Goal: Information Seeking & Learning: Learn about a topic

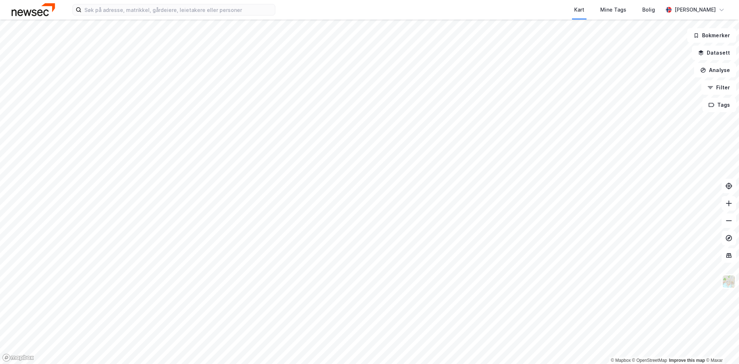
click at [412, 364] on html "Kart Mine Tags Bolig [PERSON_NAME] © Mapbox © OpenStreetMap Improve this map © …" at bounding box center [369, 182] width 739 height 364
click at [463, 364] on html "Kart Mine Tags Bolig [PERSON_NAME] © Mapbox © OpenStreetMap Improve this map © …" at bounding box center [369, 182] width 739 height 364
click at [455, 364] on html "Kart Mine Tags Bolig [PERSON_NAME] © Mapbox © OpenStreetMap Improve this map © …" at bounding box center [369, 182] width 739 height 364
click at [475, 364] on html "Kart Mine Tags Bolig [PERSON_NAME] © Mapbox © OpenStreetMap Improve this map © …" at bounding box center [369, 182] width 739 height 364
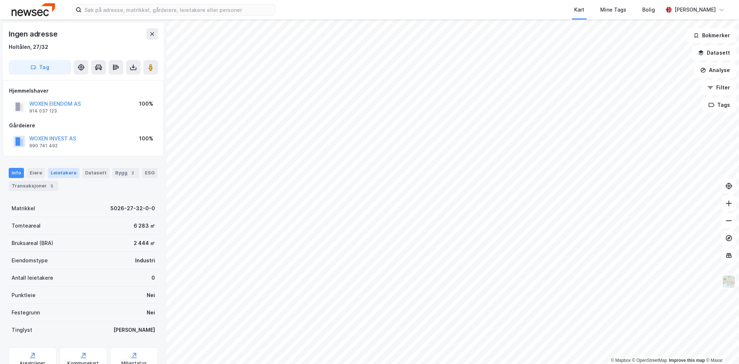
click at [60, 175] on div "Leietakere" at bounding box center [64, 173] width 32 height 10
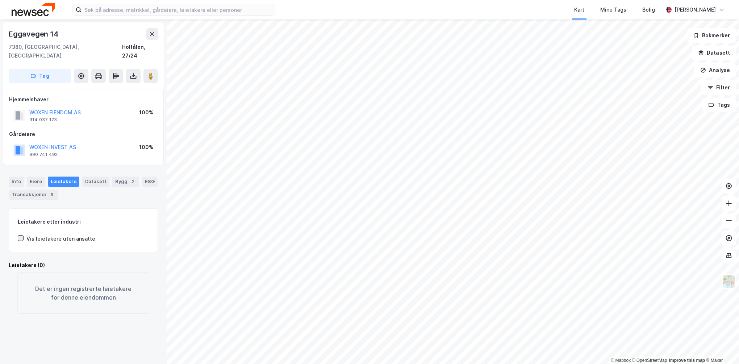
click at [21, 236] on icon at bounding box center [20, 238] width 5 height 5
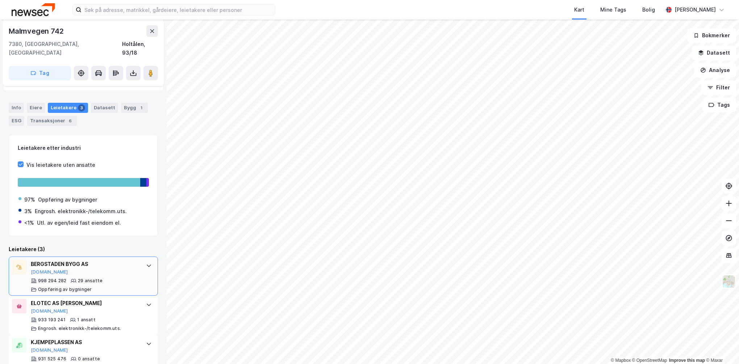
scroll to position [83, 0]
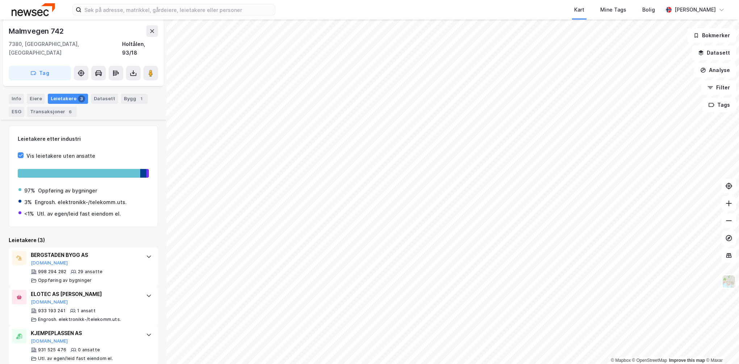
click at [739, 364] on html "Kart Mine Tags Bolig [PERSON_NAME] © Mapbox © OpenStreetMap Improve this map © …" at bounding box center [369, 182] width 739 height 364
click at [739, 271] on html "Kart Mine Tags Bolig [PERSON_NAME] © Mapbox © OpenStreetMap Improve this map © …" at bounding box center [369, 182] width 739 height 364
